Goal: Transaction & Acquisition: Book appointment/travel/reservation

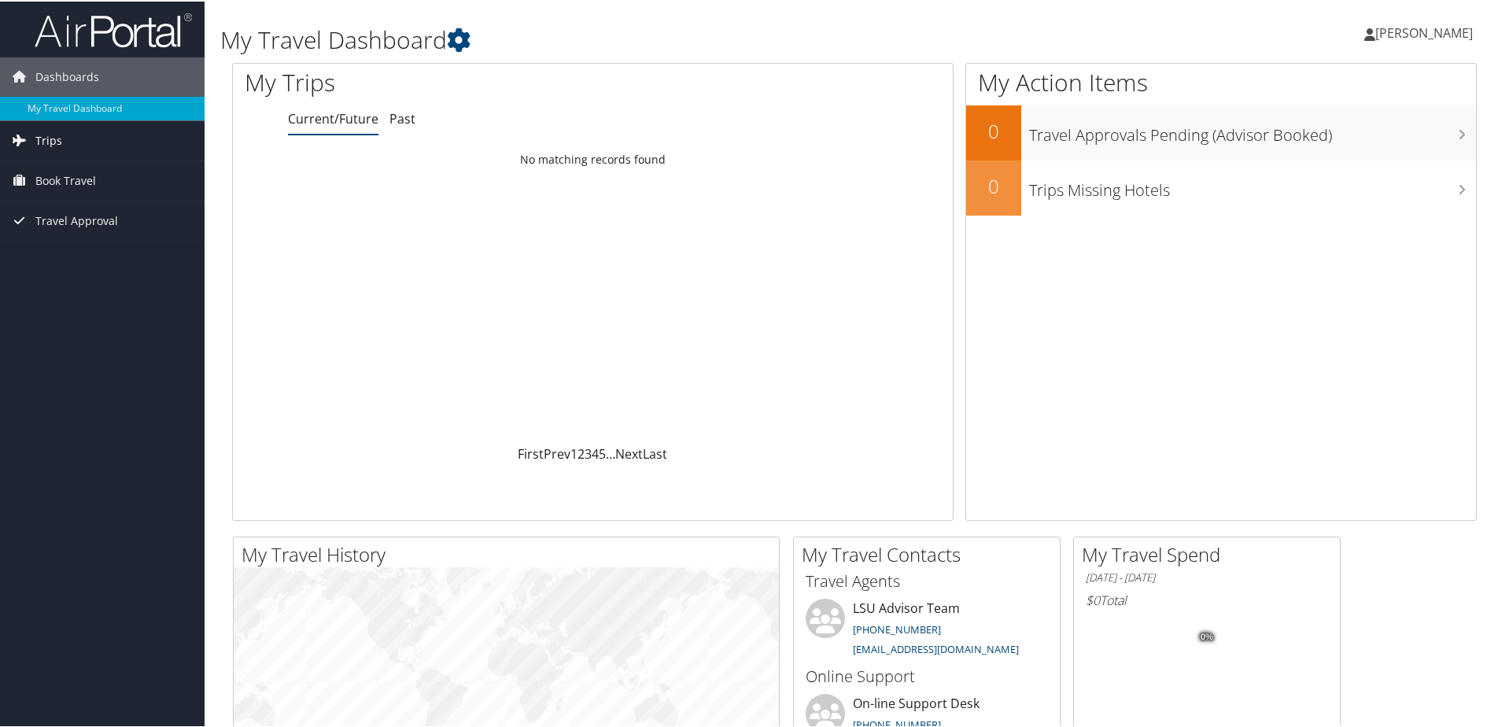
click at [67, 138] on link "Trips" at bounding box center [102, 139] width 205 height 39
click at [77, 167] on link "Current/Future Trips" at bounding box center [102, 171] width 205 height 24
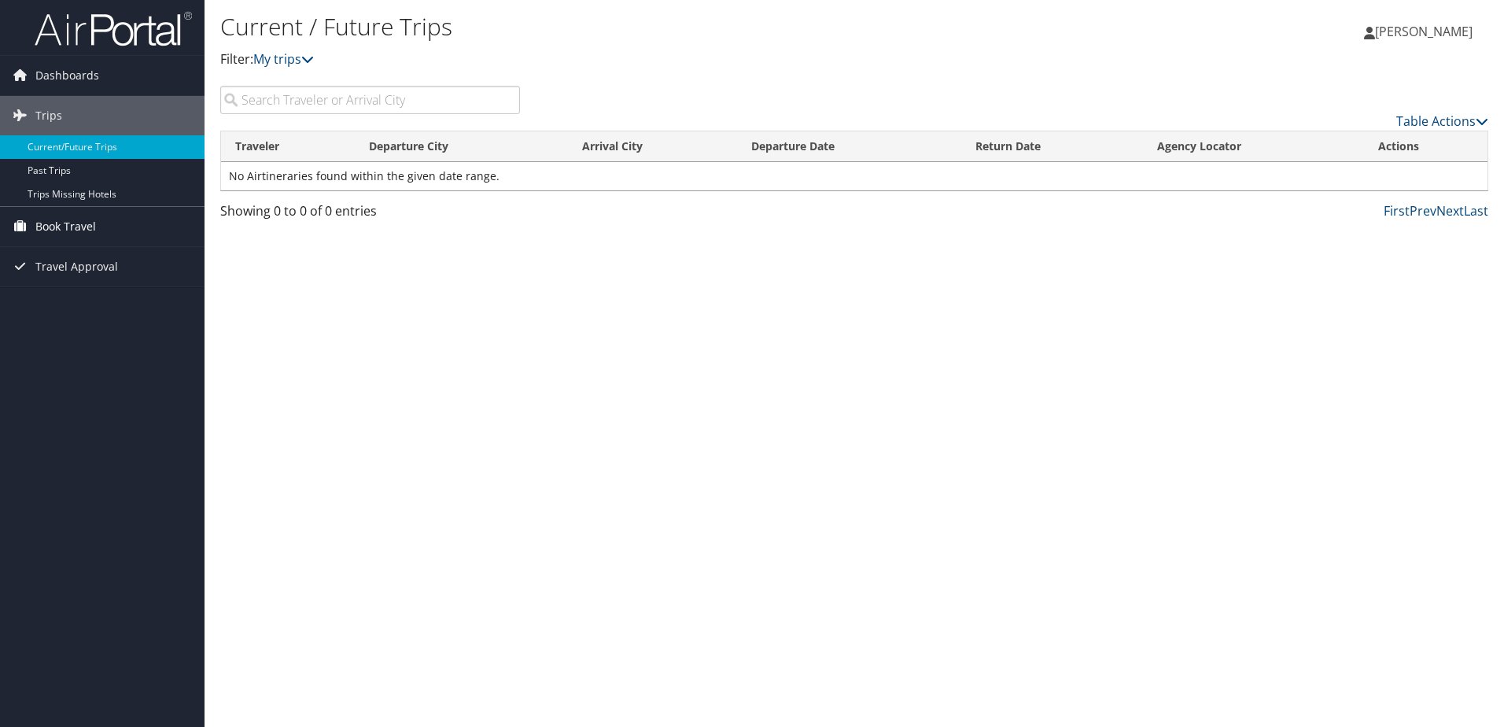
click at [103, 223] on link "Book Travel" at bounding box center [102, 226] width 205 height 39
click at [124, 279] on link "Book/Manage Online Trips" at bounding box center [102, 282] width 205 height 24
